Goal: Task Accomplishment & Management: Manage account settings

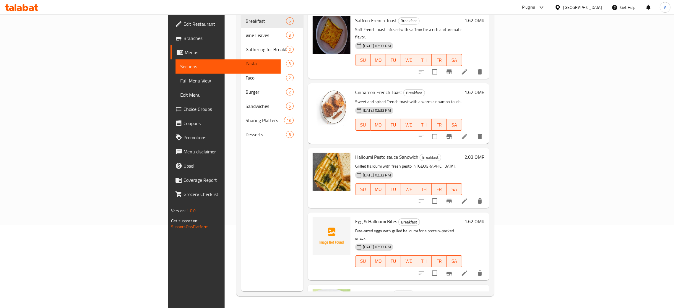
scroll to position [93, 0]
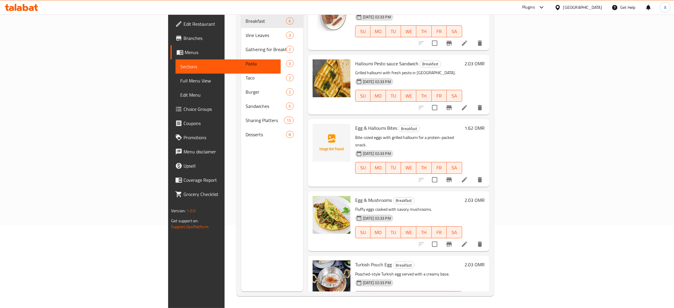
click at [594, 4] on div "Oman" at bounding box center [582, 7] width 39 height 7
click at [534, 88] on div "Jordan" at bounding box center [557, 89] width 89 height 14
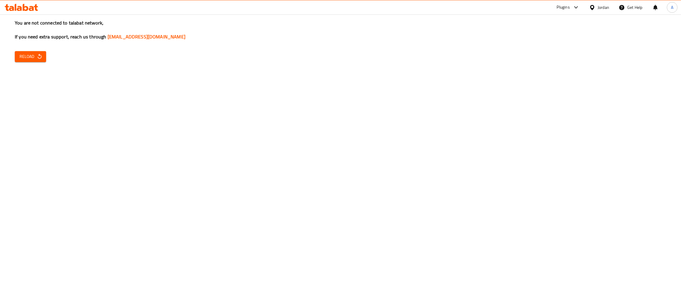
click at [35, 56] on span "Reload" at bounding box center [31, 56] width 22 height 7
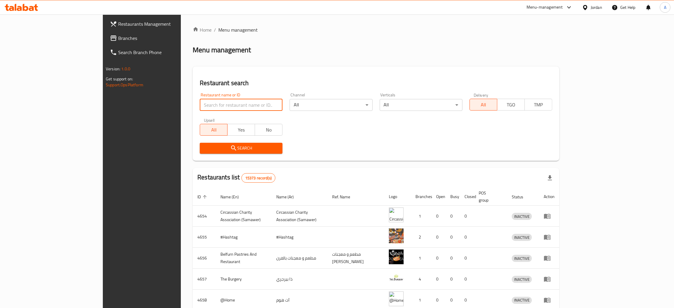
click at [200, 104] on input "search" at bounding box center [241, 105] width 83 height 12
paste input "341752402"
click button "Search" at bounding box center [241, 148] width 83 height 11
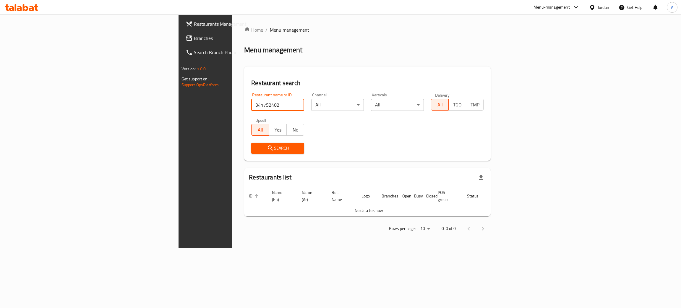
click at [251, 108] on input "341752402" at bounding box center [277, 105] width 53 height 12
paste input "مطعم لؤلؤة القيسي"
type input "مطعم لؤلؤة القيسي"
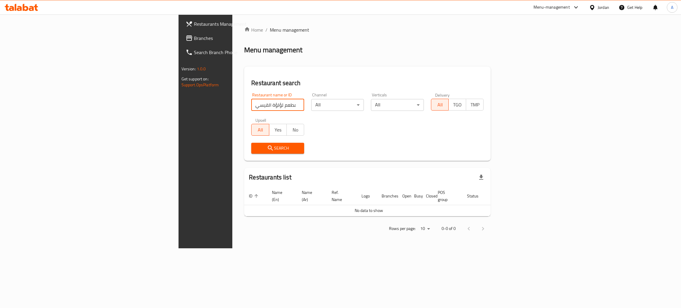
click button "Search" at bounding box center [277, 148] width 53 height 11
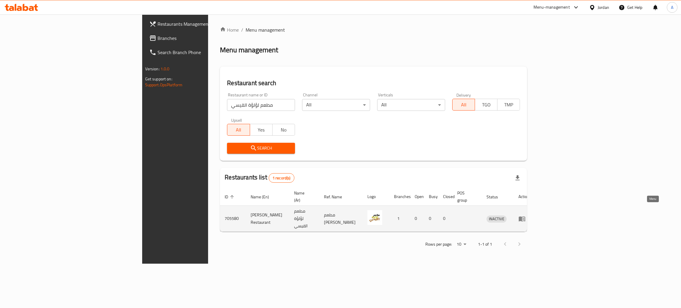
click at [525, 216] on icon "enhanced table" at bounding box center [522, 218] width 7 height 5
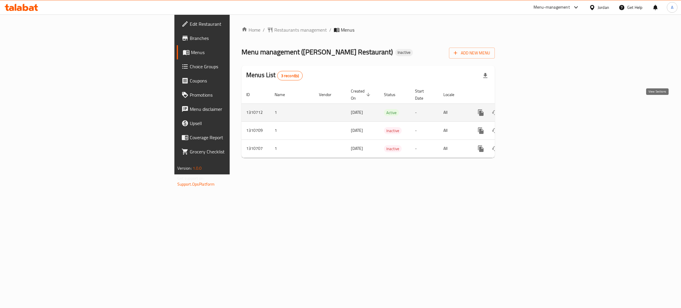
click at [526, 110] on icon "enhanced table" at bounding box center [523, 112] width 5 height 5
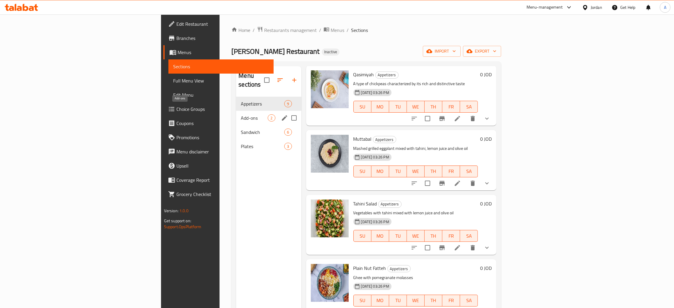
click at [241, 114] on span "Add-ons" at bounding box center [254, 117] width 27 height 7
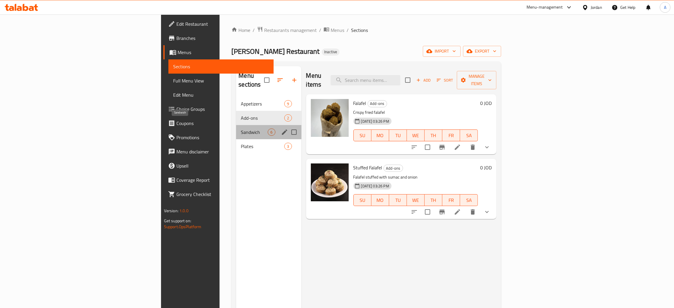
click at [241, 129] on span "Sandwich" at bounding box center [254, 132] width 27 height 7
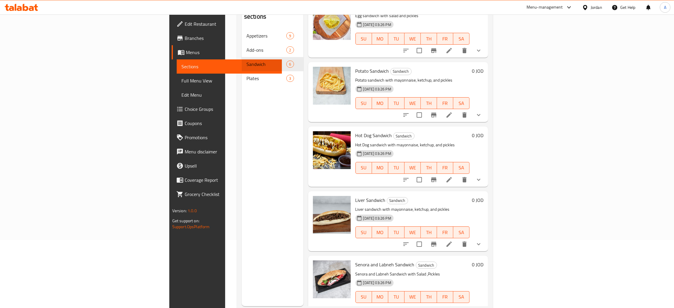
scroll to position [83, 0]
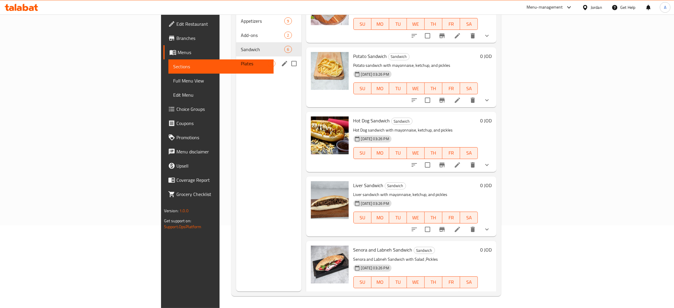
click at [241, 60] on span "Plates" at bounding box center [254, 63] width 27 height 7
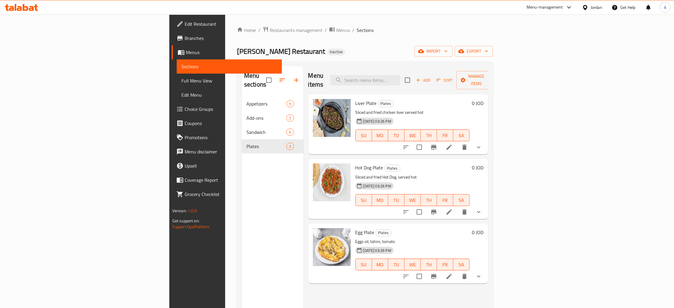
click at [185, 22] on span "Edit Restaurant" at bounding box center [231, 23] width 93 height 7
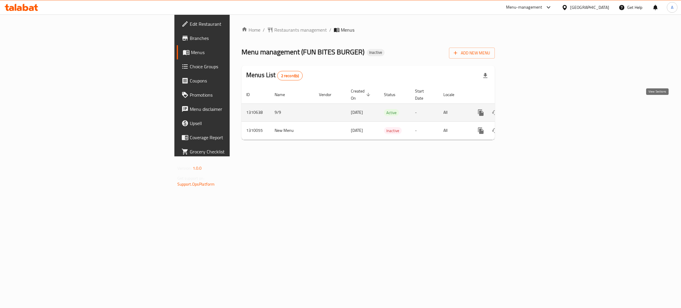
click at [527, 109] on icon "enhanced table" at bounding box center [523, 112] width 7 height 7
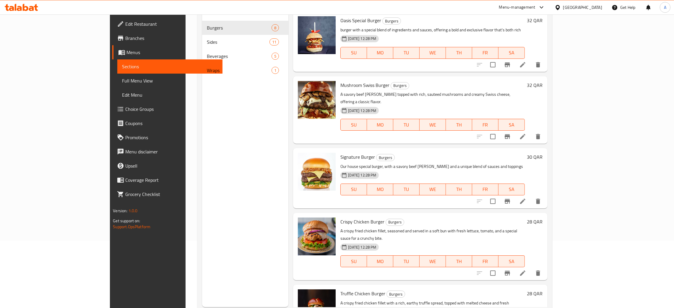
scroll to position [83, 0]
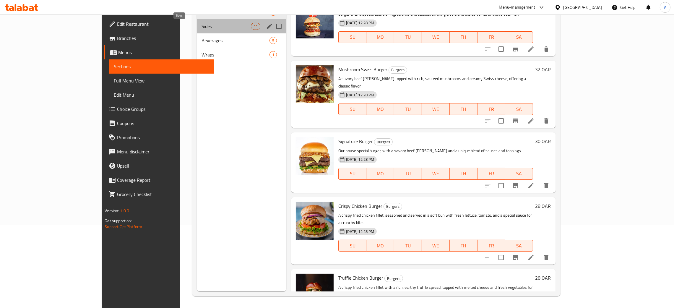
click at [222, 28] on span "Sides" at bounding box center [226, 26] width 49 height 7
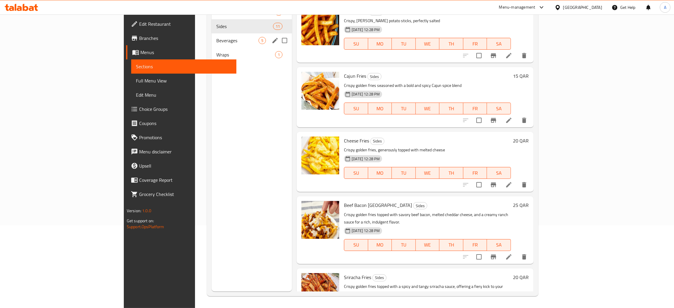
click at [216, 37] on span "Beverages" at bounding box center [237, 40] width 42 height 7
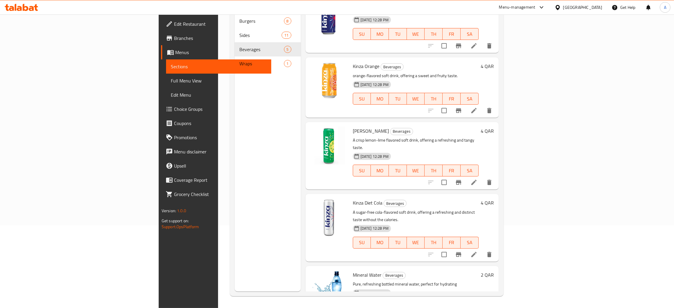
scroll to position [29, 0]
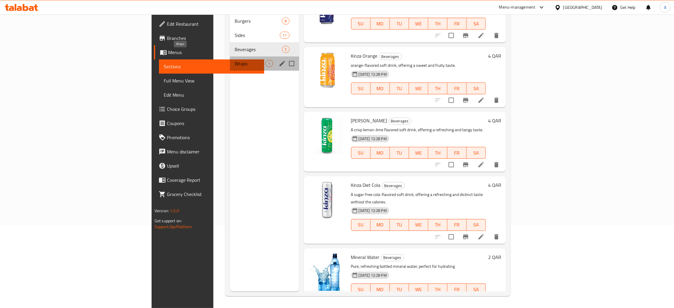
click at [235, 60] on span "Wraps" at bounding box center [250, 63] width 31 height 7
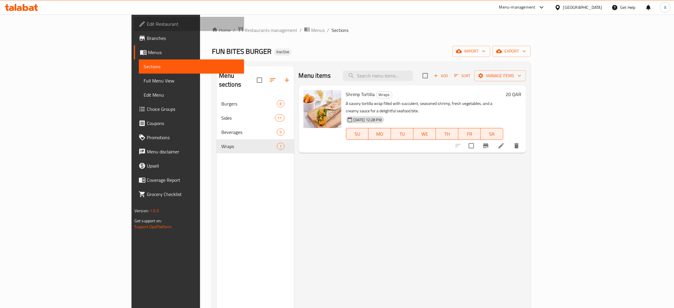
click at [147, 21] on span "Edit Restaurant" at bounding box center [193, 23] width 93 height 7
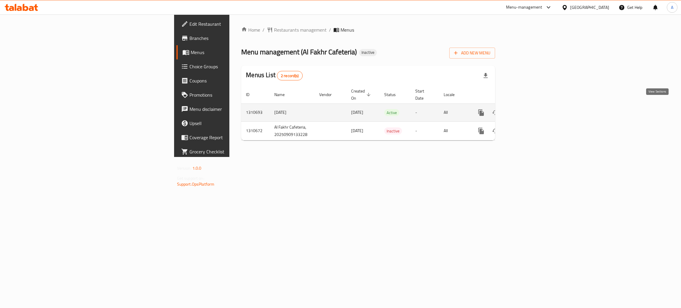
click at [527, 109] on icon "enhanced table" at bounding box center [523, 112] width 7 height 7
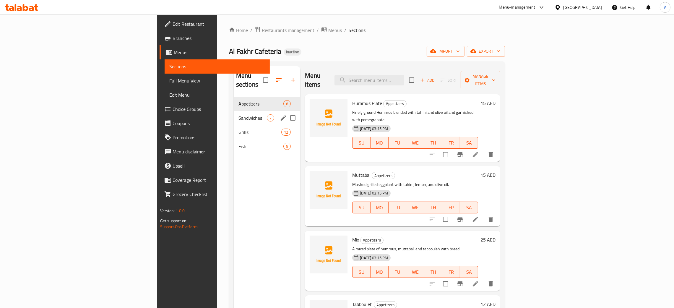
click at [234, 111] on div "Sandwiches 7" at bounding box center [267, 118] width 67 height 14
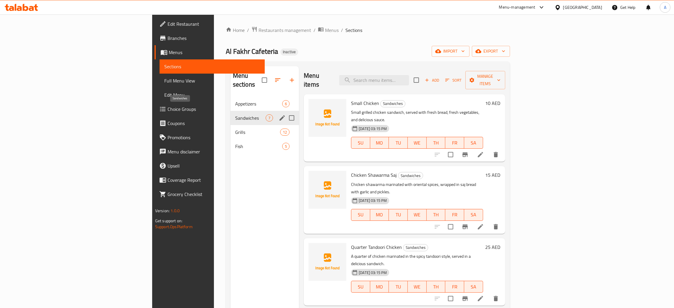
click at [231, 115] on div "Sandwiches 7" at bounding box center [265, 118] width 69 height 14
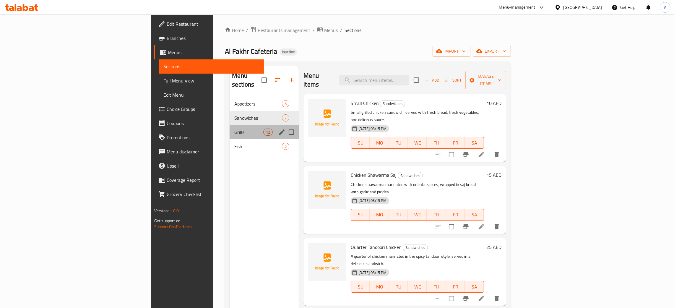
click at [230, 127] on div "Grills 12" at bounding box center [264, 132] width 69 height 14
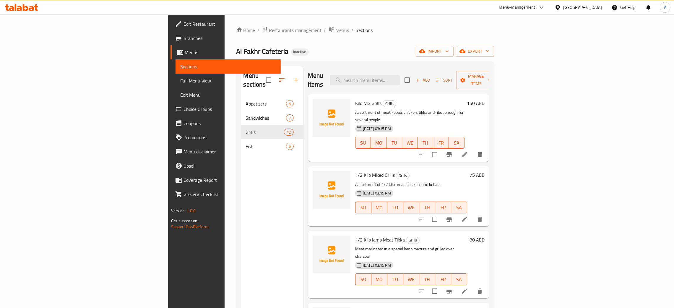
click at [581, 5] on div "United Arab Emirates" at bounding box center [582, 7] width 39 height 7
click at [519, 46] on div "Bahrain" at bounding box center [538, 47] width 39 height 7
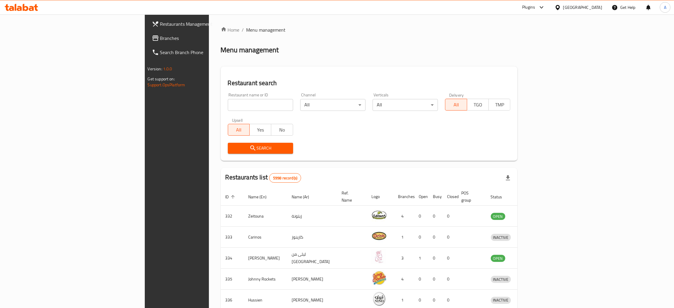
click at [228, 103] on input "search" at bounding box center [260, 105] width 65 height 12
paste input "Lal Haweli"
type input "Lal Haweli"
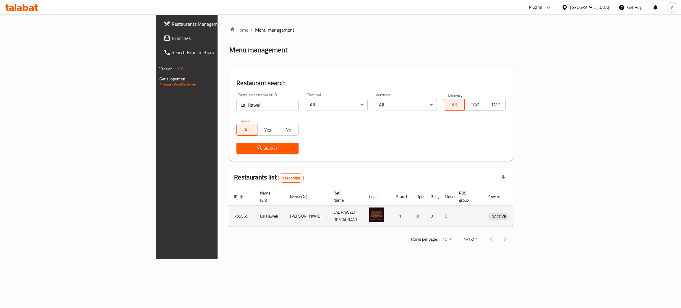
click at [527, 213] on icon "enhanced table" at bounding box center [523, 216] width 7 height 7
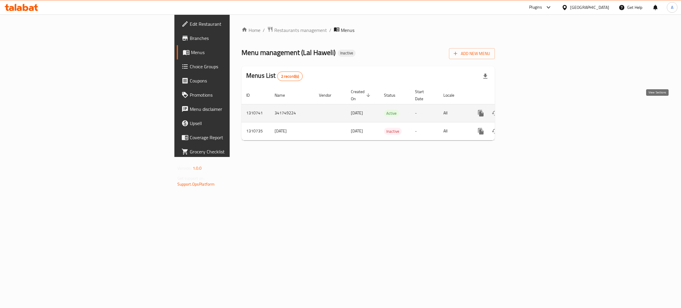
click at [527, 110] on icon "enhanced table" at bounding box center [523, 113] width 7 height 7
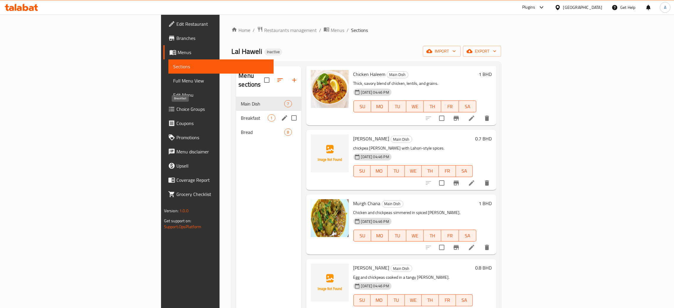
click at [241, 114] on span "Breakfast" at bounding box center [254, 117] width 27 height 7
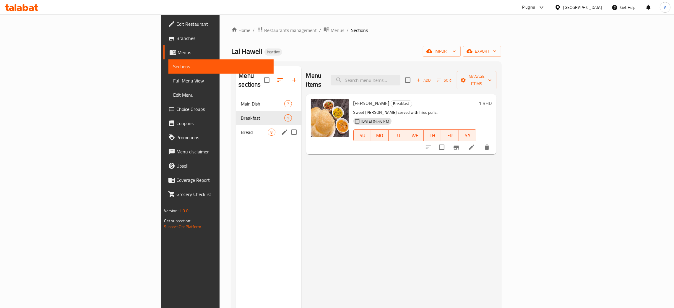
click at [236, 125] on div "Bread 8" at bounding box center [268, 132] width 65 height 14
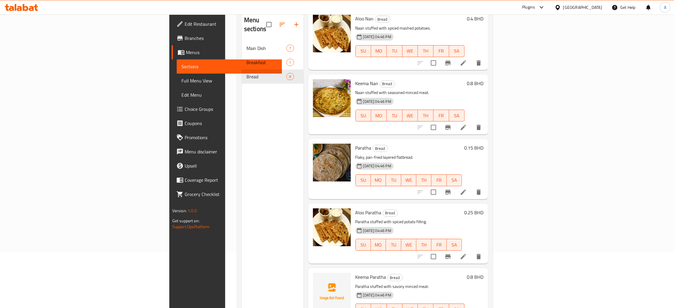
scroll to position [83, 0]
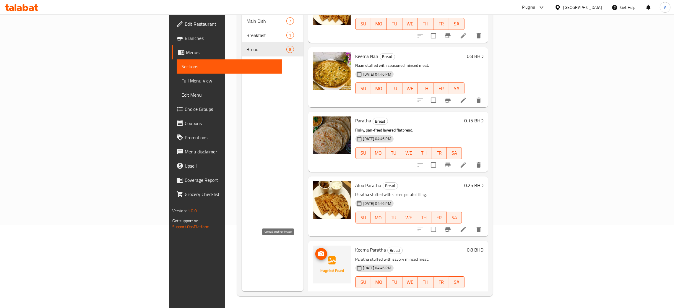
click at [318, 250] on icon "upload picture" at bounding box center [321, 253] width 7 height 7
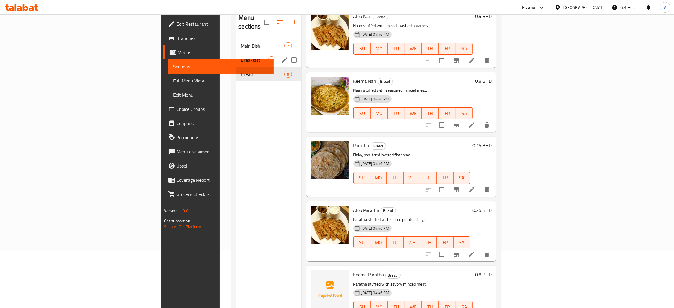
scroll to position [39, 0]
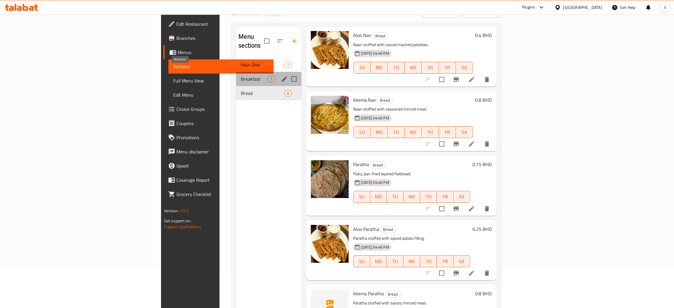
click at [241, 75] on span "Breakfast" at bounding box center [254, 78] width 27 height 7
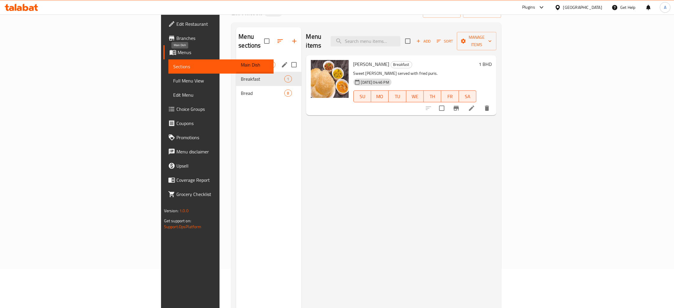
click at [241, 61] on span "Main Dish" at bounding box center [254, 64] width 27 height 7
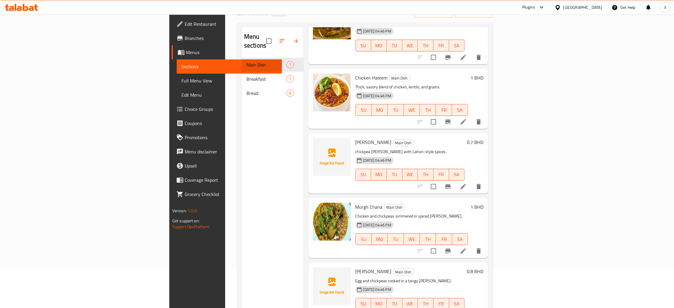
scroll to position [158, 0]
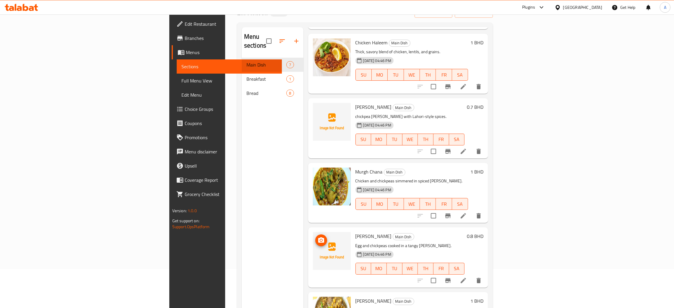
click at [318, 237] on icon "upload picture" at bounding box center [321, 239] width 6 height 5
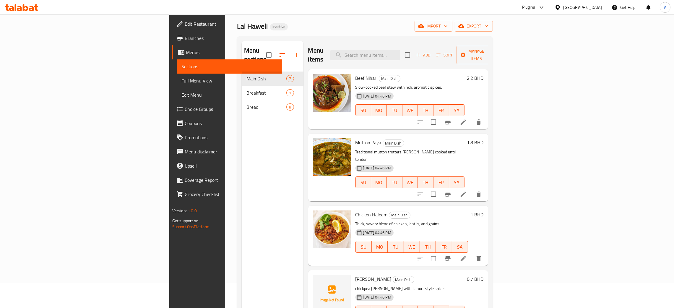
scroll to position [0, 0]
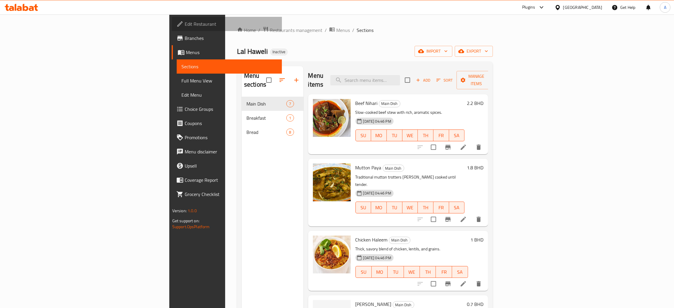
click at [185, 24] on span "Edit Restaurant" at bounding box center [231, 23] width 93 height 7
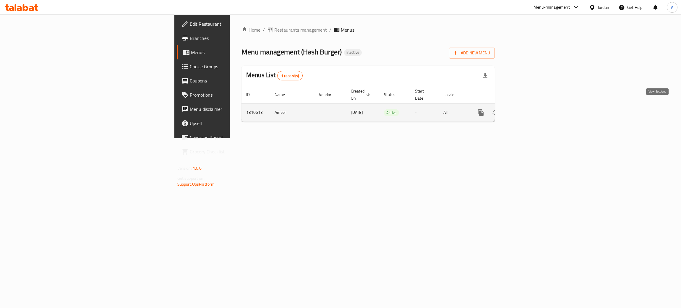
click at [531, 106] on link "enhanced table" at bounding box center [523, 113] width 14 height 14
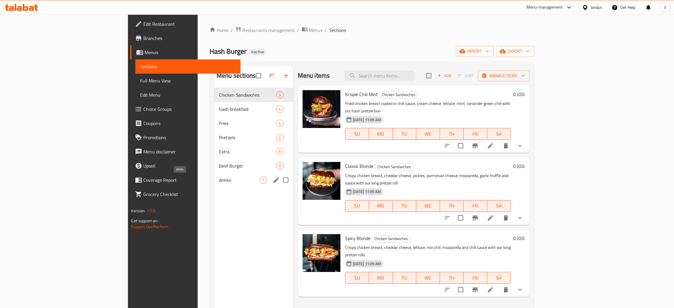
click at [219, 181] on span "drinks" at bounding box center [239, 179] width 40 height 7
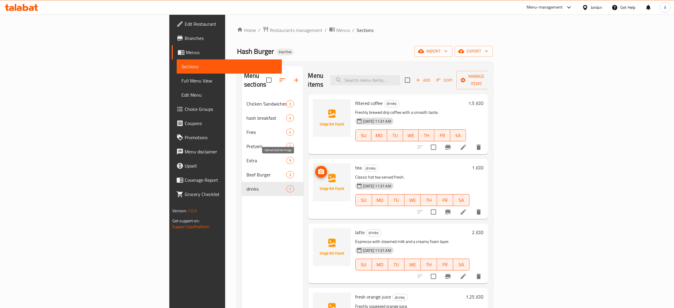
click at [318, 169] on icon "upload picture" at bounding box center [321, 171] width 6 height 5
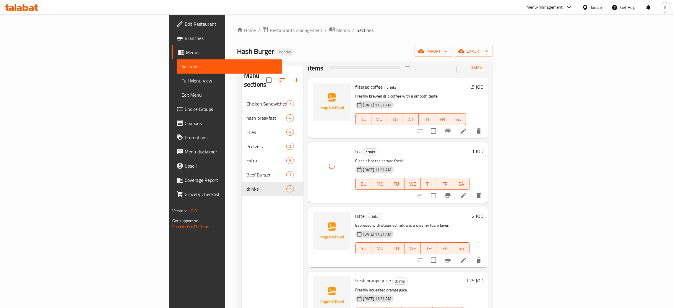
scroll to position [44, 0]
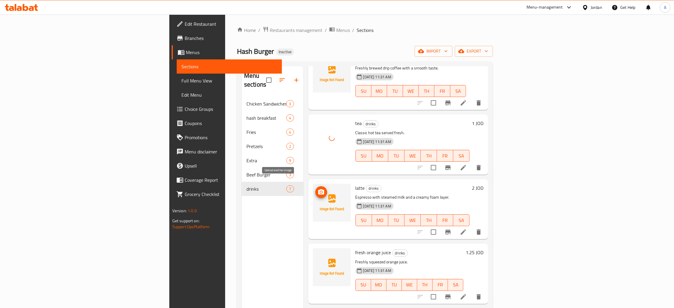
click at [318, 189] on icon "upload picture" at bounding box center [321, 191] width 6 height 5
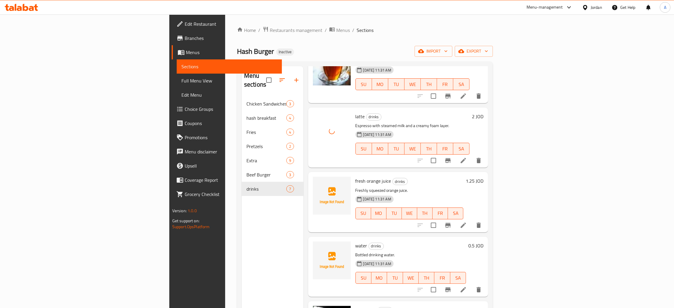
scroll to position [133, 0]
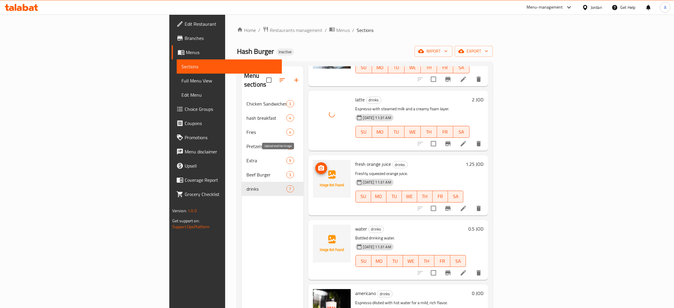
click at [318, 165] on icon "upload picture" at bounding box center [321, 168] width 7 height 7
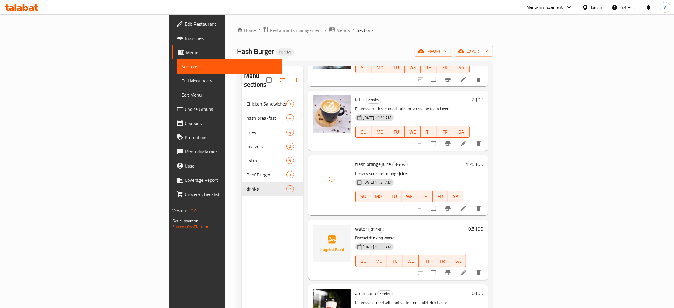
scroll to position [158, 0]
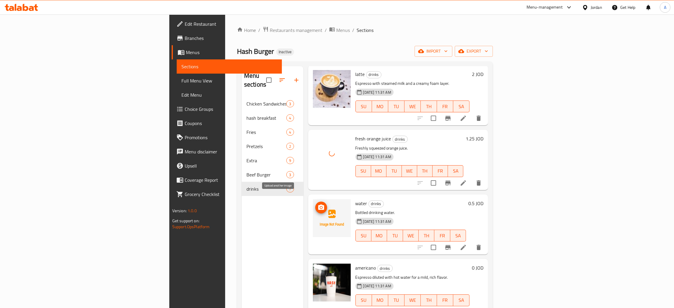
click at [318, 205] on icon "upload picture" at bounding box center [321, 207] width 6 height 5
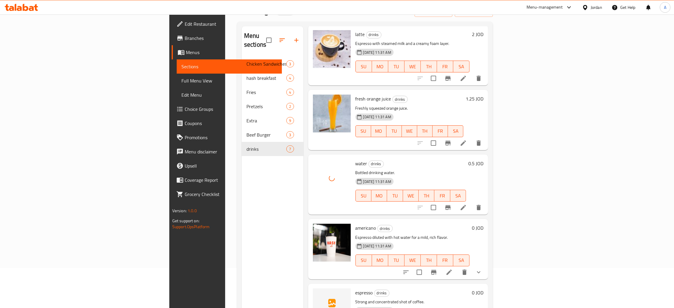
scroll to position [83, 0]
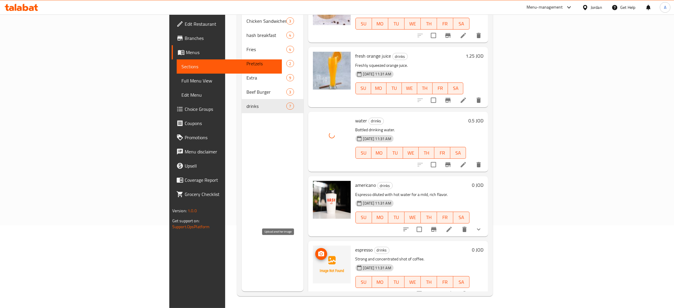
click at [318, 251] on icon "upload picture" at bounding box center [321, 253] width 6 height 5
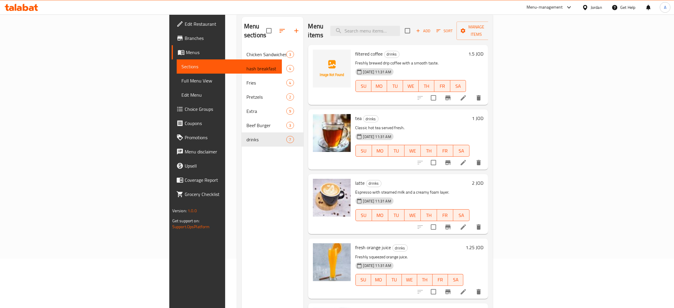
scroll to position [0, 0]
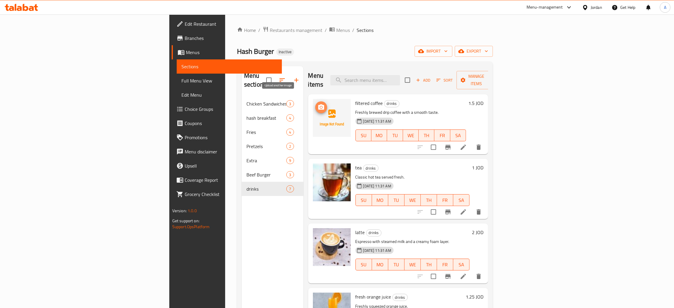
click at [315, 104] on span "upload picture" at bounding box center [321, 107] width 12 height 7
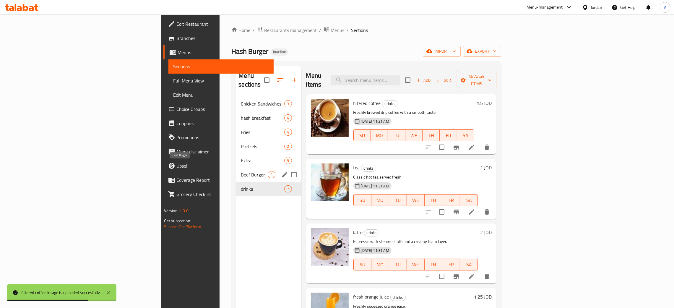
click at [241, 171] on span "Beef Burger" at bounding box center [254, 174] width 27 height 7
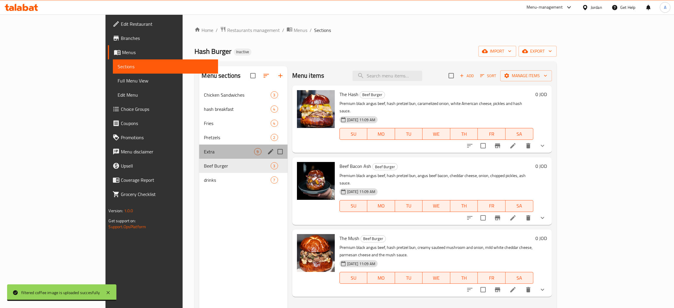
click at [199, 147] on div "Extra 9" at bounding box center [243, 152] width 88 height 14
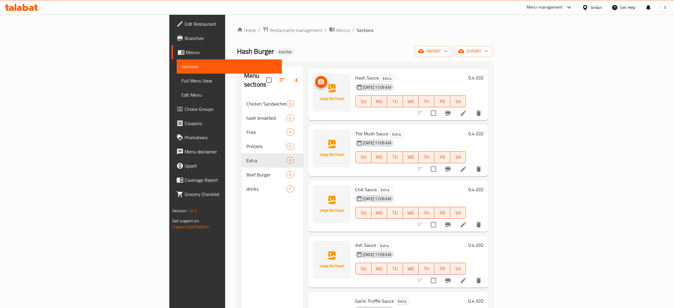
scroll to position [89, 0]
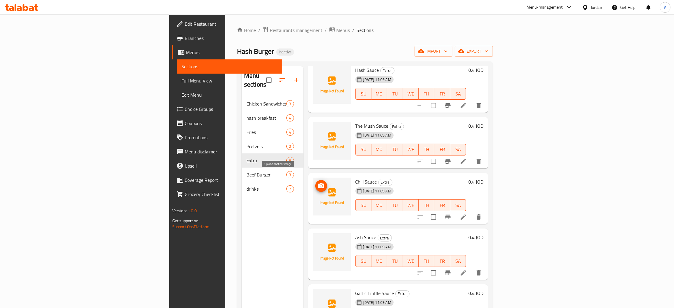
click at [318, 183] on icon "upload picture" at bounding box center [321, 185] width 6 height 5
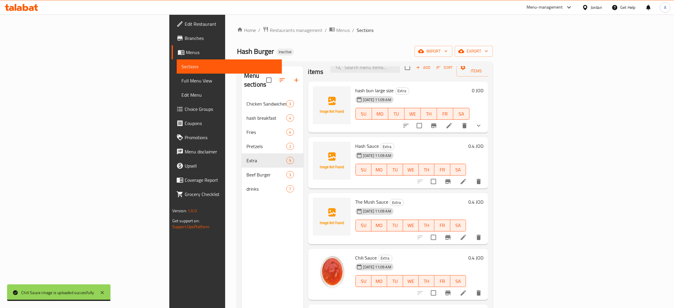
scroll to position [0, 0]
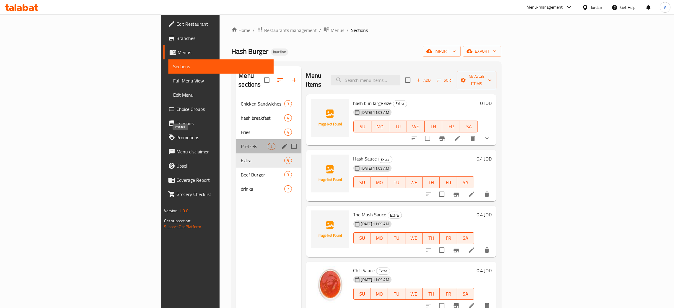
click at [241, 143] on span "Pretzels" at bounding box center [254, 146] width 27 height 7
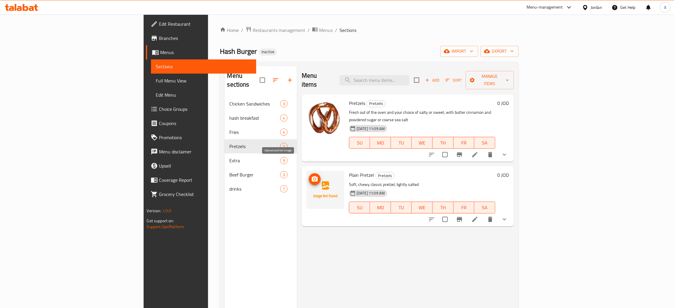
click at [311, 176] on icon "upload picture" at bounding box center [314, 179] width 7 height 7
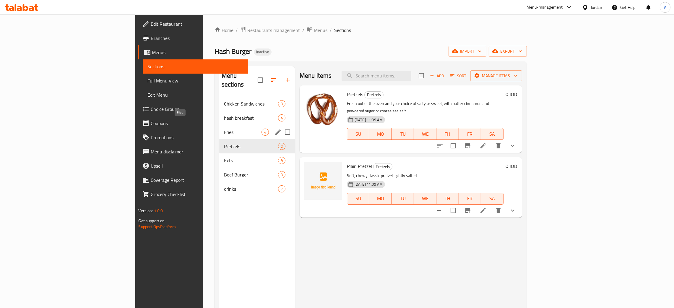
click at [224, 129] on span "Fries" at bounding box center [243, 132] width 38 height 7
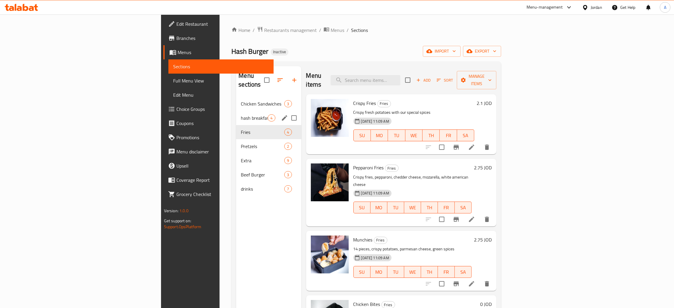
click at [236, 111] on div "hash breakfast 4" at bounding box center [268, 118] width 65 height 14
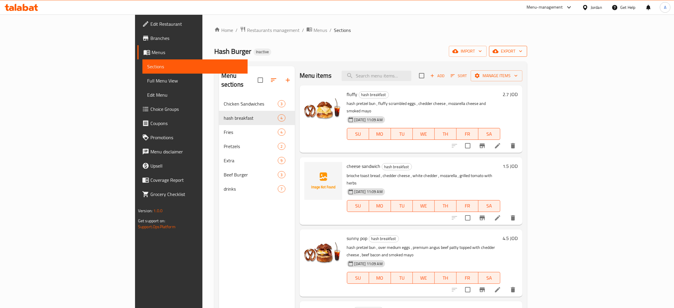
click at [524, 51] on icon "button" at bounding box center [521, 51] width 6 height 6
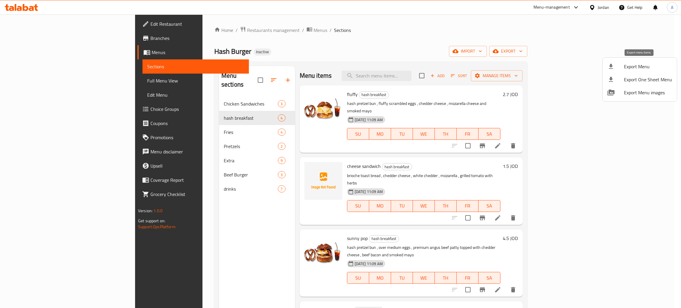
click at [637, 69] on span "Export Menu" at bounding box center [648, 66] width 48 height 7
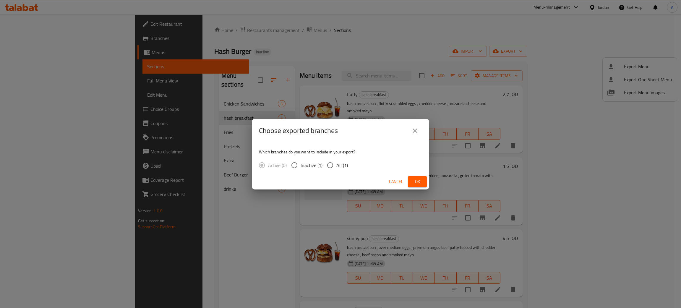
click at [416, 180] on span "Ok" at bounding box center [417, 181] width 9 height 7
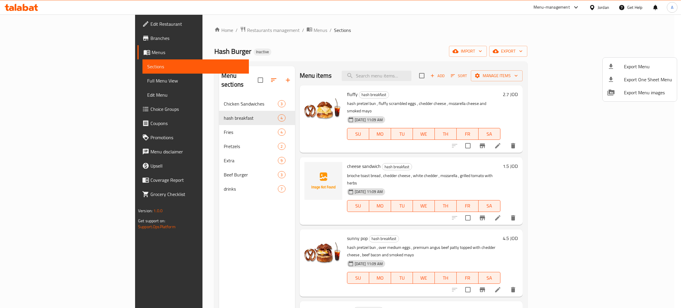
click at [208, 225] on div at bounding box center [340, 154] width 681 height 308
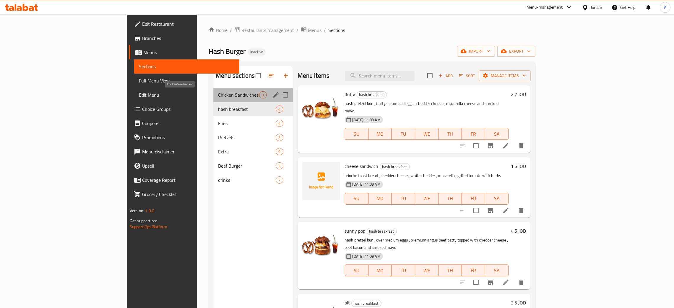
click at [218, 92] on span "Chicken Sandwiches" at bounding box center [238, 94] width 41 height 7
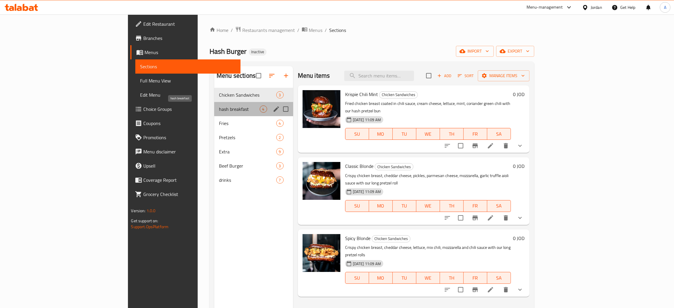
click at [219, 109] on span "hash breakfast" at bounding box center [239, 109] width 40 height 7
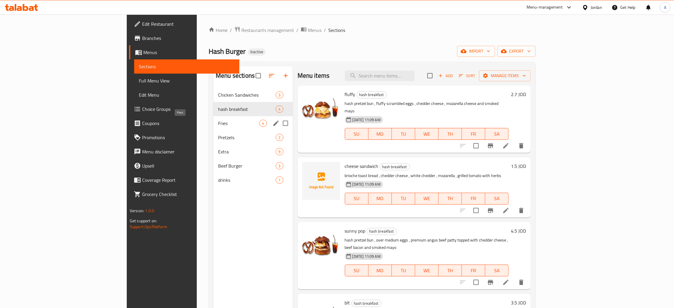
click at [218, 122] on span "Fries" at bounding box center [238, 123] width 41 height 7
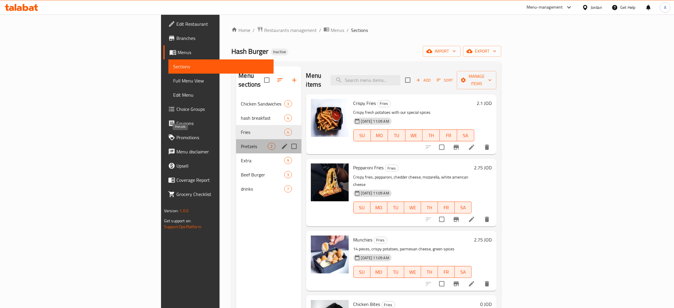
click at [241, 143] on span "Pretzels" at bounding box center [254, 146] width 27 height 7
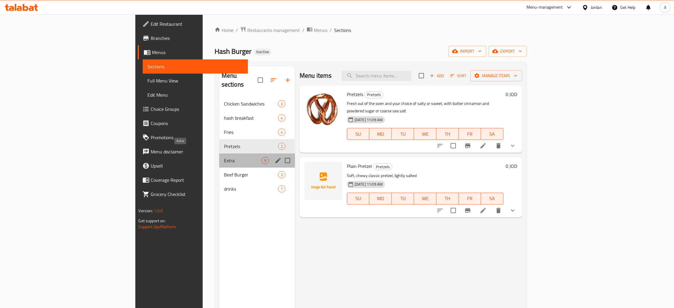
click at [224, 157] on span "Extra" at bounding box center [243, 160] width 38 height 7
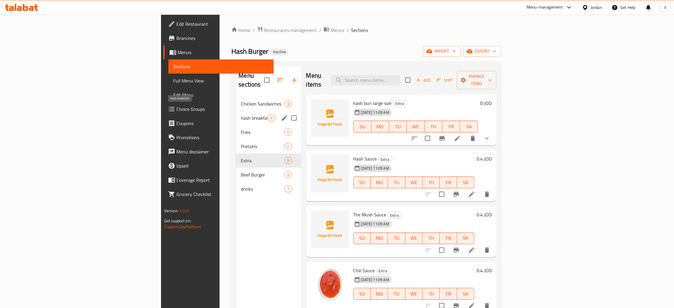
click at [241, 114] on span "hash breakfast" at bounding box center [254, 117] width 27 height 7
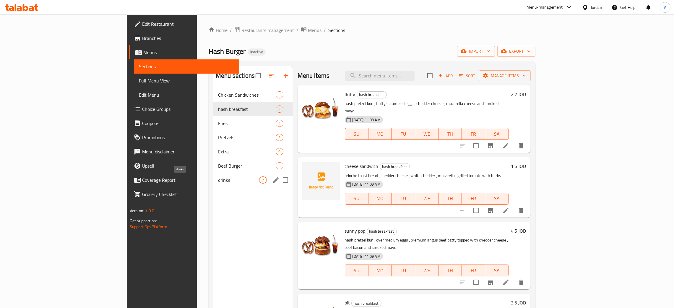
click at [218, 179] on span "drinks" at bounding box center [238, 179] width 41 height 7
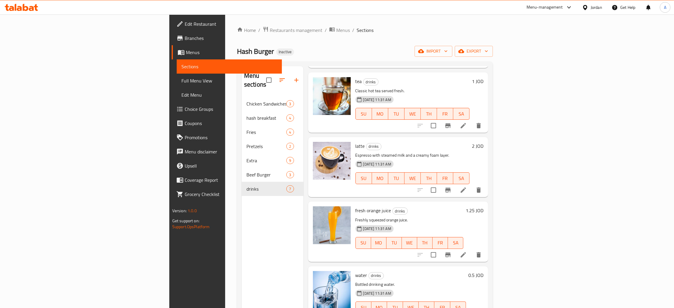
scroll to position [158, 0]
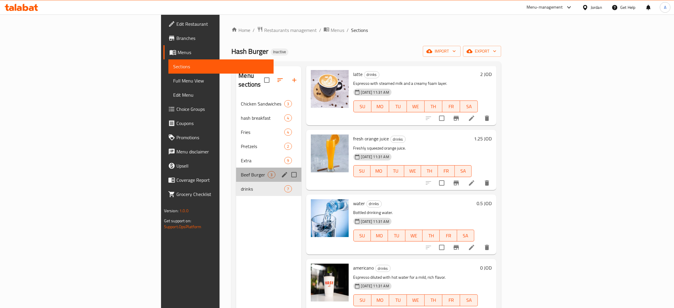
click at [236, 170] on div "Beef Burger 3" at bounding box center [268, 175] width 65 height 14
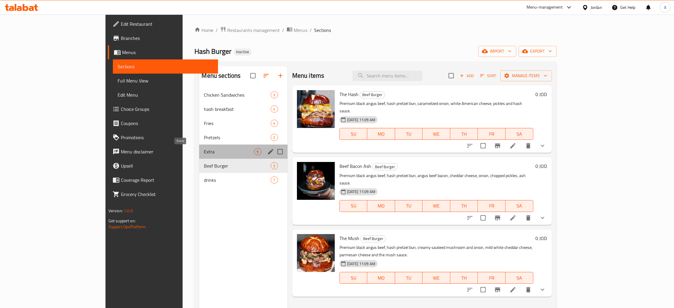
click at [204, 153] on span "Extra" at bounding box center [229, 151] width 50 height 7
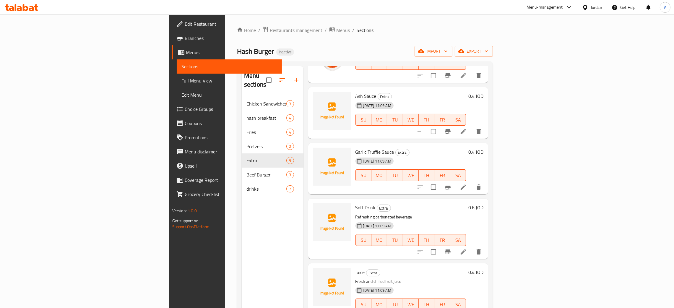
scroll to position [234, 0]
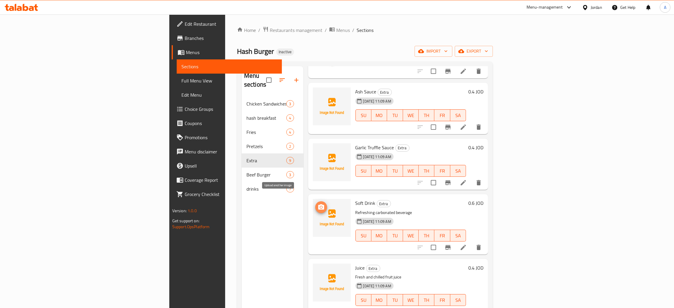
click at [318, 204] on icon "upload picture" at bounding box center [321, 206] width 6 height 5
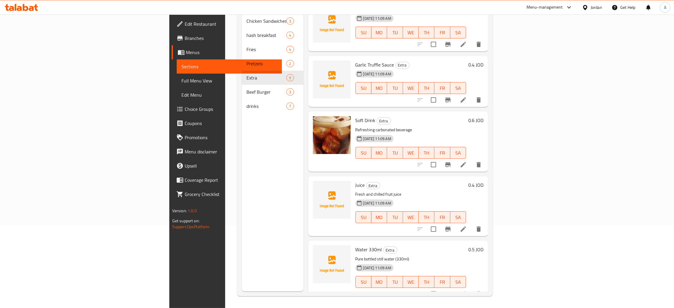
scroll to position [83, 0]
click at [318, 251] on icon "upload picture" at bounding box center [321, 253] width 6 height 5
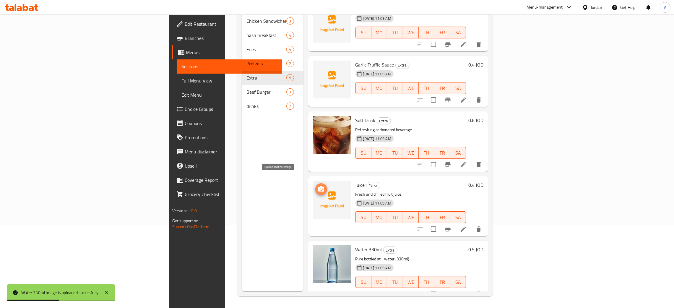
click at [315, 183] on button "upload picture" at bounding box center [321, 189] width 12 height 12
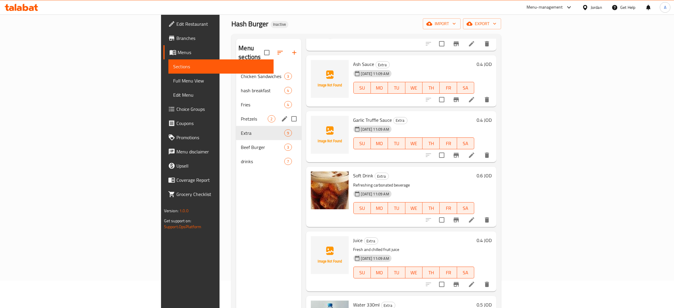
scroll to position [0, 0]
